Goal: Find contact information: Find contact information

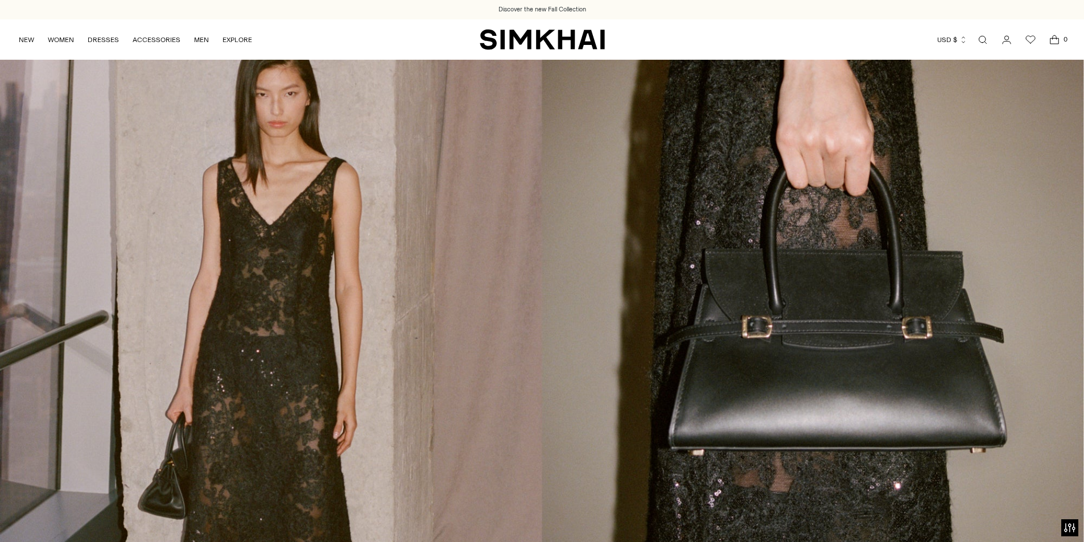
drag, startPoint x: 522, startPoint y: 69, endPoint x: 634, endPoint y: 32, distance: 117.7
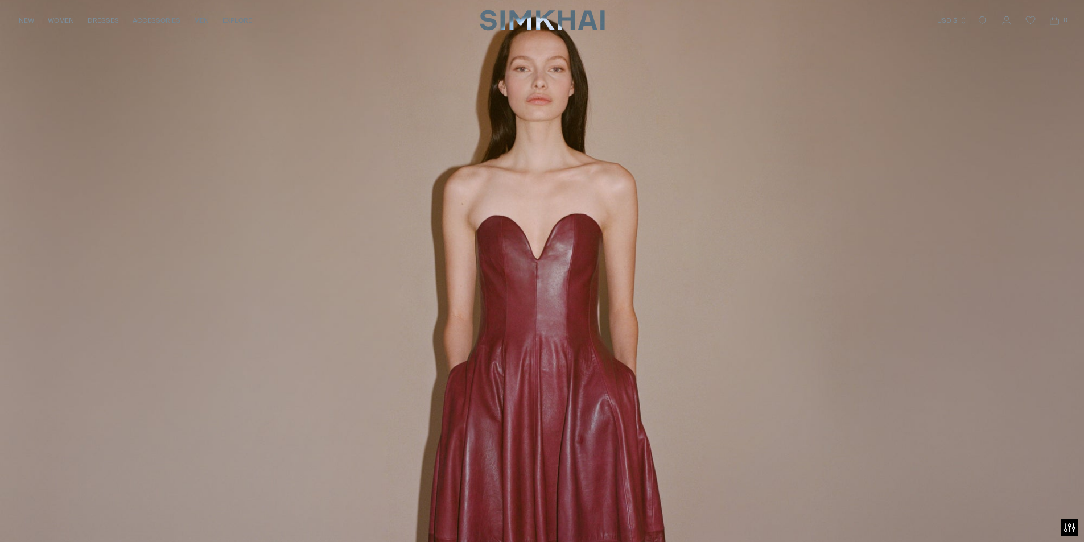
scroll to position [3891, 0]
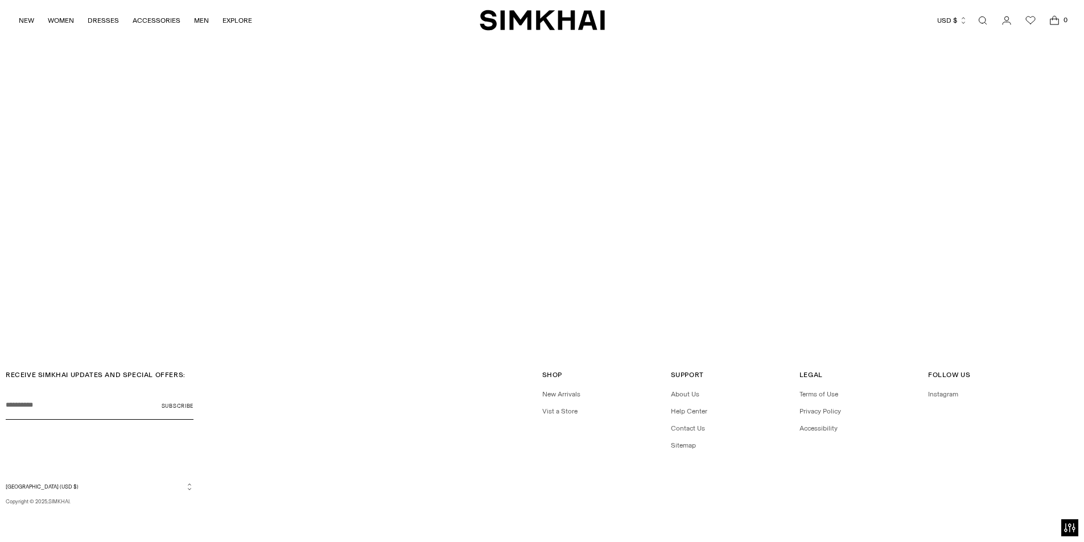
drag, startPoint x: 633, startPoint y: 18, endPoint x: 622, endPoint y: 382, distance: 363.9
click at [689, 427] on link "Contact Us" at bounding box center [688, 429] width 34 height 8
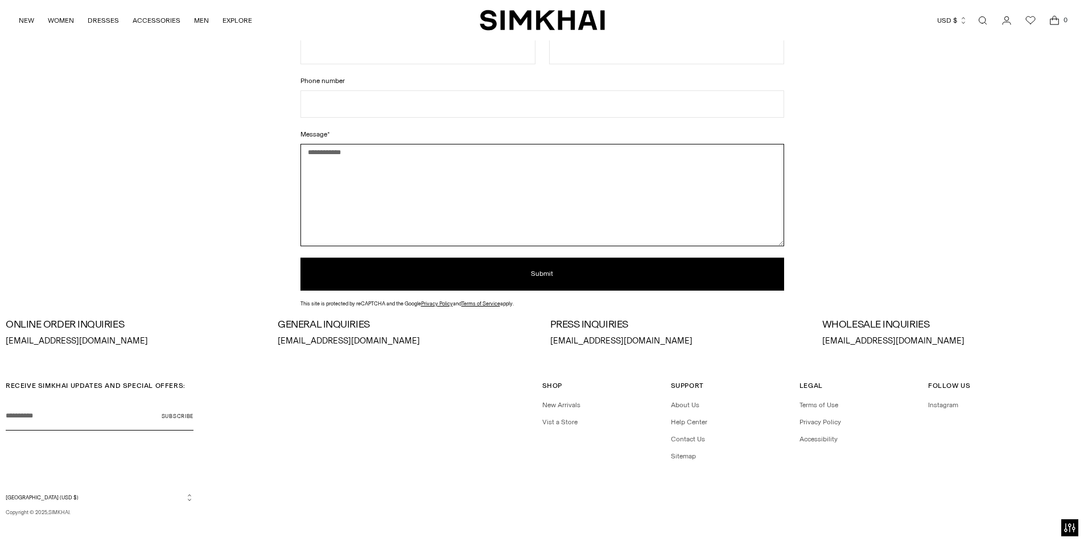
scroll to position [172, 0]
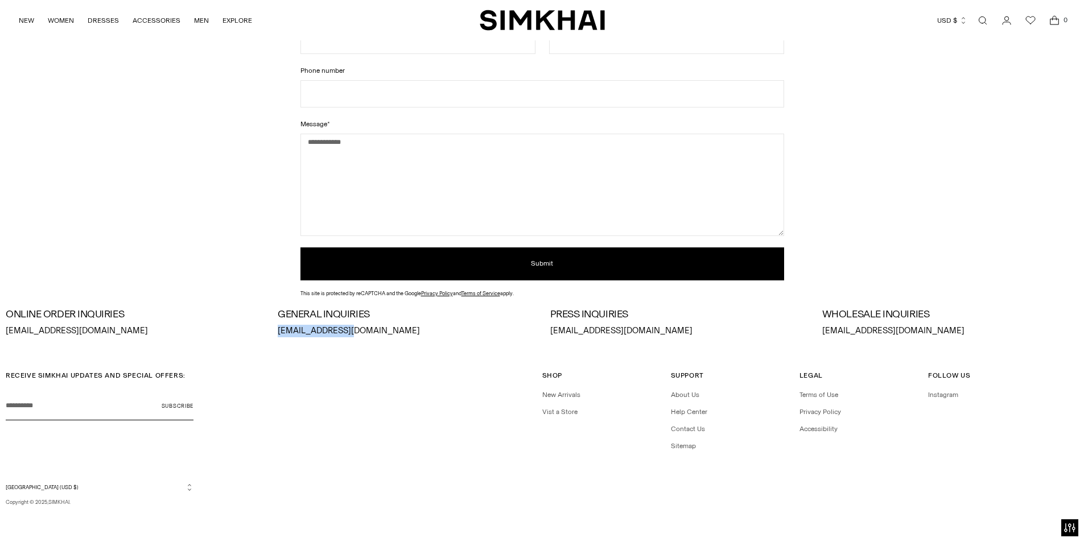
drag, startPoint x: 400, startPoint y: 337, endPoint x: 277, endPoint y: 334, distance: 123.6
click at [277, 334] on div "ONLINE ORDER INQUIRIES [EMAIL_ADDRESS][DOMAIN_NAME] GENERAL INQUIRIES [EMAIL_AD…" at bounding box center [542, 323] width 1073 height 28
copy p "[EMAIL_ADDRESS][DOMAIN_NAME]"
click at [406, 421] on div "RECEIVE SIMKHAI UPDATES AND SPECIAL OFFERS: Your email Subscribe" at bounding box center [274, 407] width 537 height 72
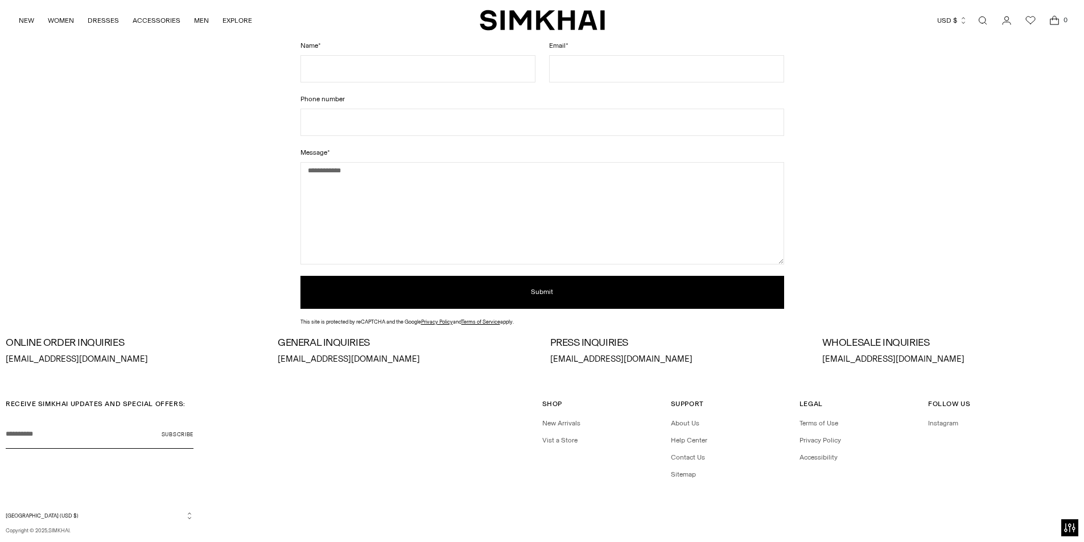
drag, startPoint x: 444, startPoint y: 496, endPoint x: 453, endPoint y: 471, distance: 26.6
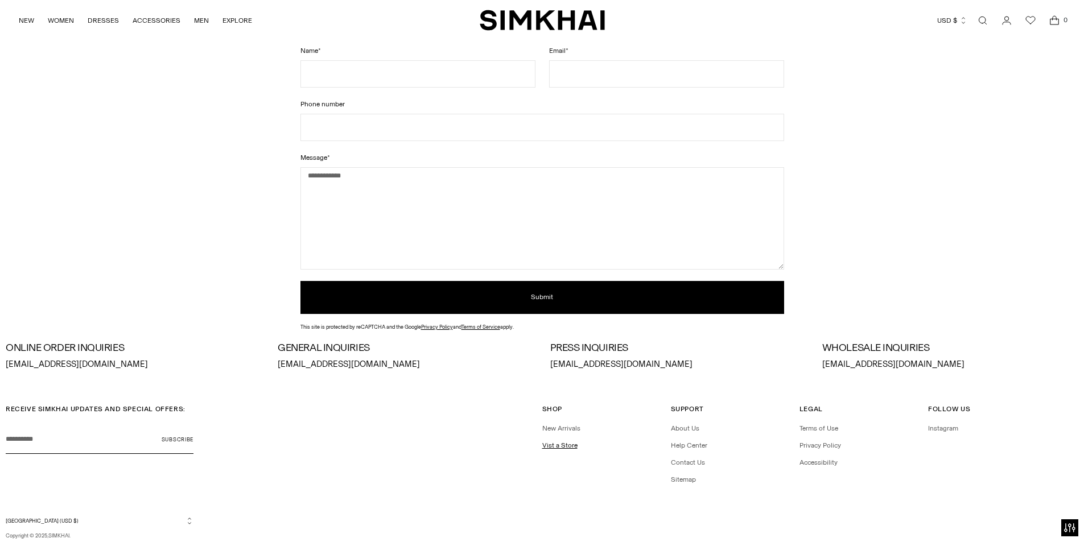
click at [571, 445] on link "Vist a Store" at bounding box center [559, 446] width 35 height 8
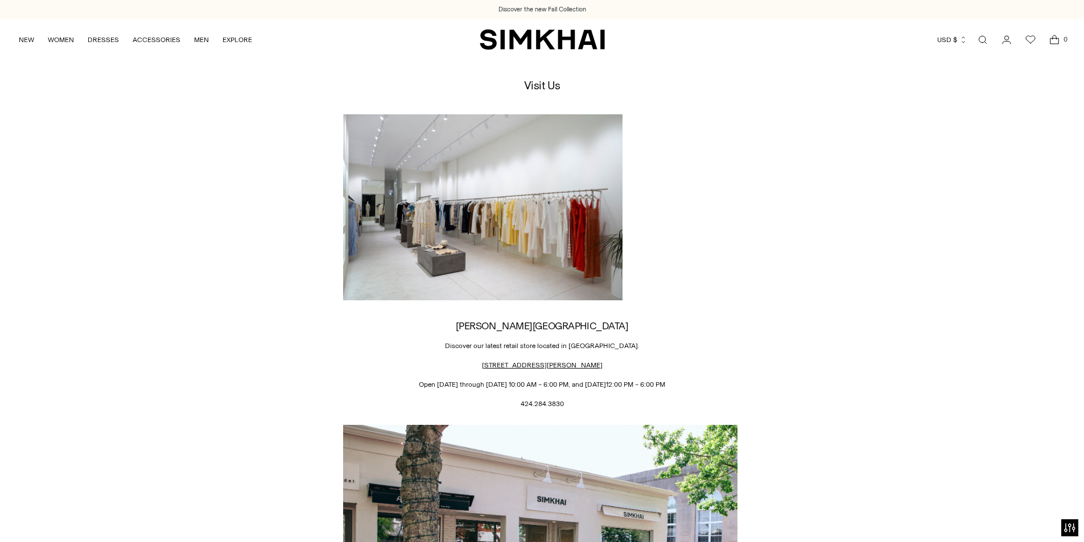
drag, startPoint x: 852, startPoint y: 341, endPoint x: 807, endPoint y: 26, distance: 317.9
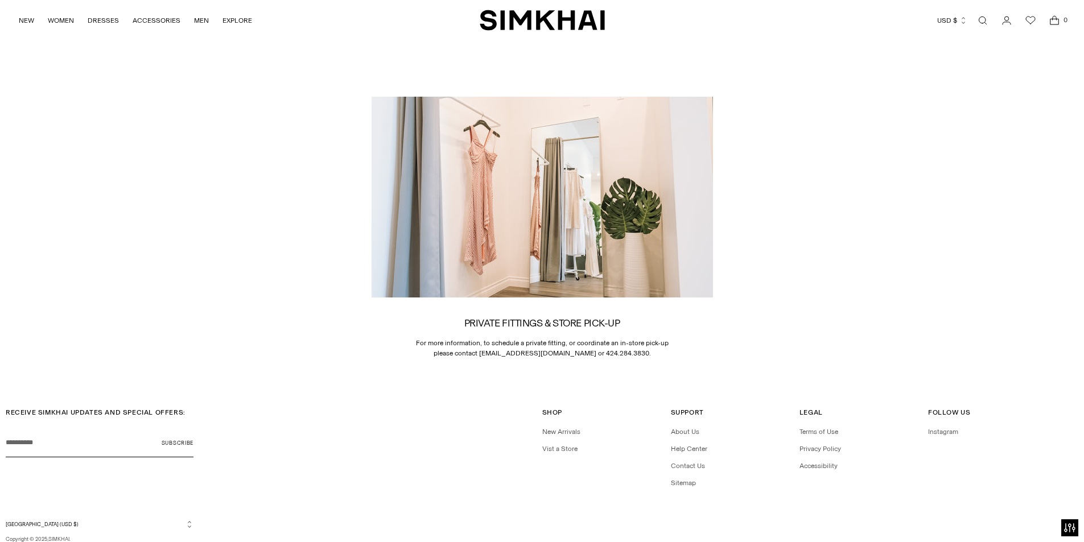
scroll to position [1632, 0]
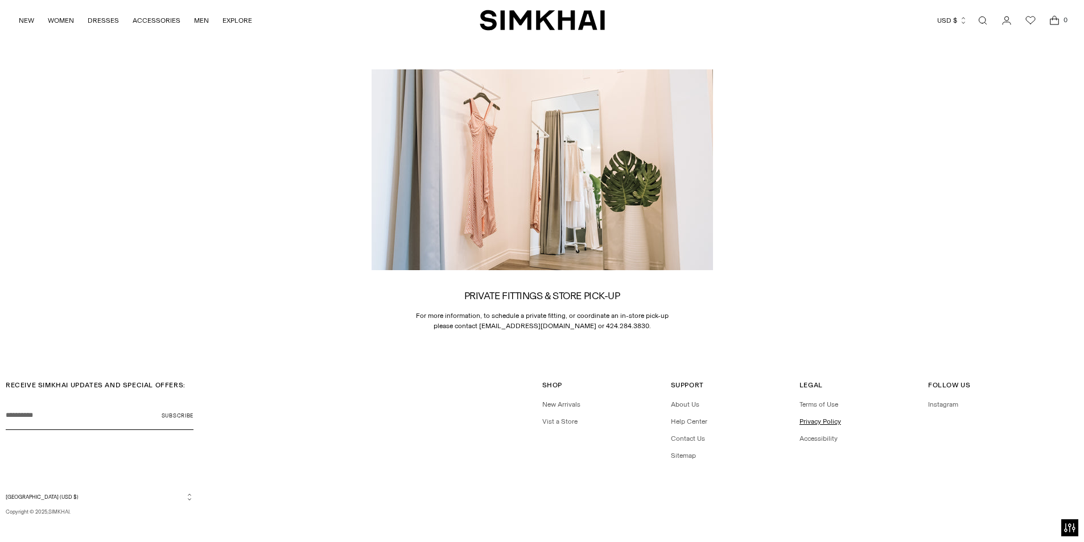
click at [825, 418] on link "Privacy Policy" at bounding box center [821, 422] width 42 height 8
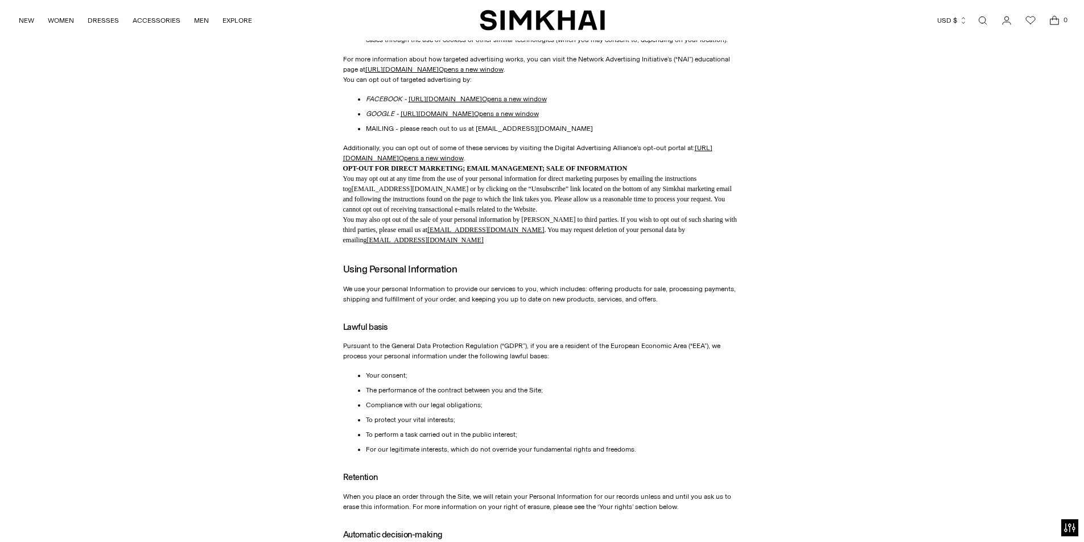
scroll to position [740, 0]
click at [471, 102] on link "https://www.facebook.com/settings/?tab=ads Opens a new window" at bounding box center [478, 101] width 138 height 8
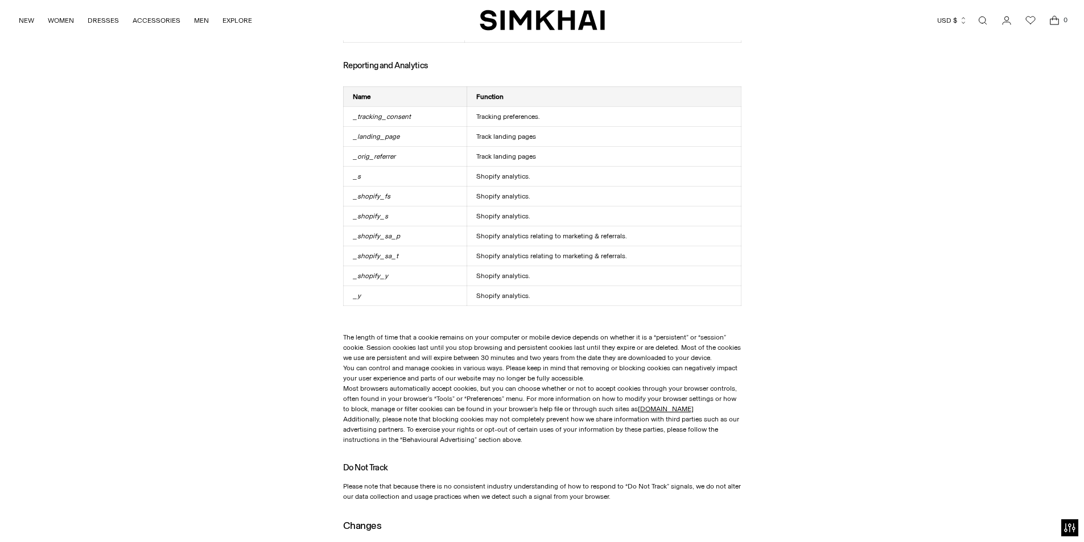
scroll to position [2235, 0]
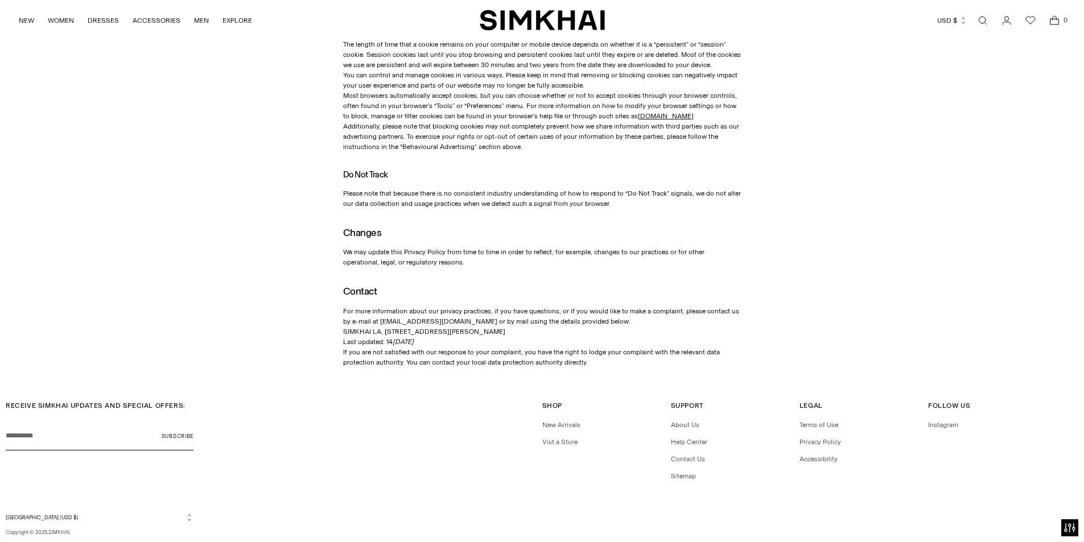
drag, startPoint x: 561, startPoint y: 302, endPoint x: 384, endPoint y: 304, distance: 176.5
copy div "653 N. LA CIENEGA BLVD., LOS ANGELES CA 90069, US"
drag, startPoint x: 367, startPoint y: 292, endPoint x: 611, endPoint y: 294, distance: 244.2
